Goal: Task Accomplishment & Management: Complete application form

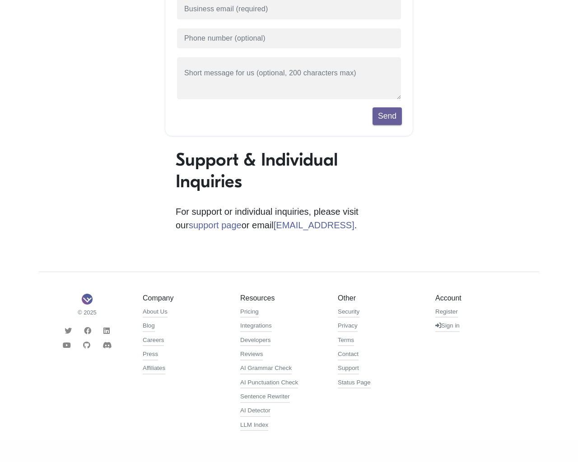
scroll to position [198, 0]
type input "1"
type input "[EMAIL_ADDRESS]"
type input "[PHONE_NUMBER]"
type textarea "20"
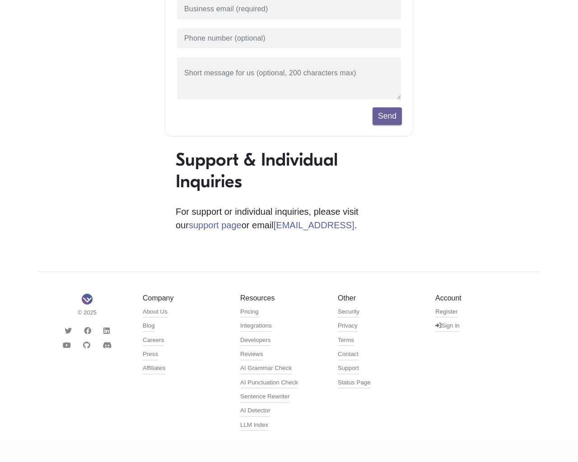
scroll to position [198, 0]
type input "1"
type input "[EMAIL_ADDRESS]"
type input "[PHONE_NUMBER]"
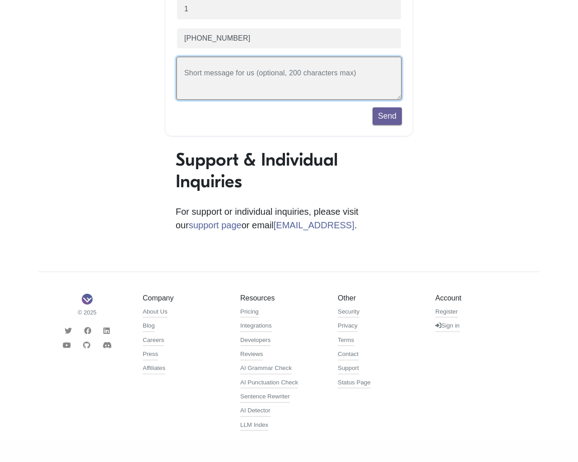
type textarea "20"
